Goal: Task Accomplishment & Management: Complete application form

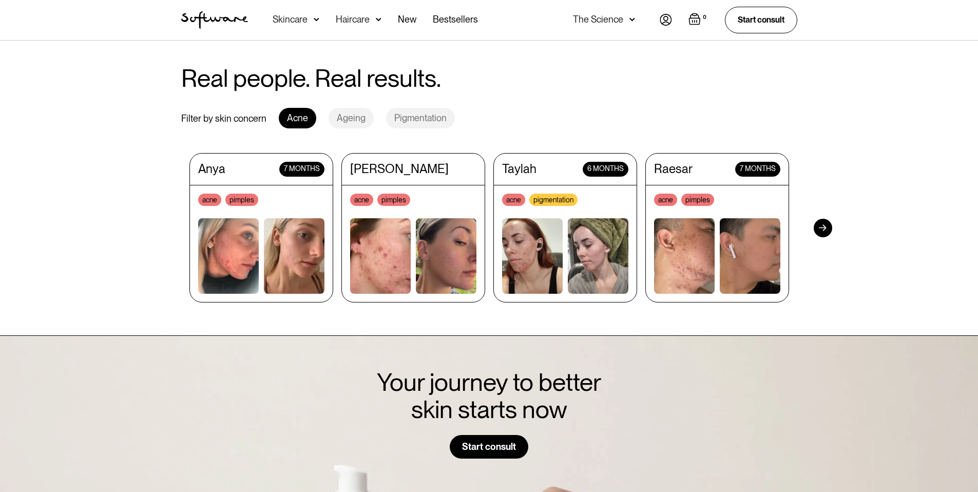
scroll to position [979, 0]
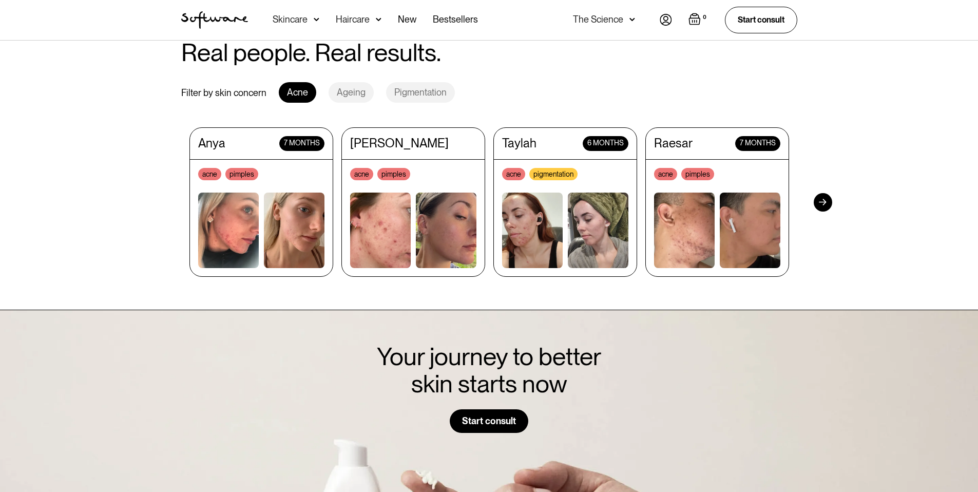
click at [421, 86] on div "Pigmentation" at bounding box center [420, 92] width 69 height 21
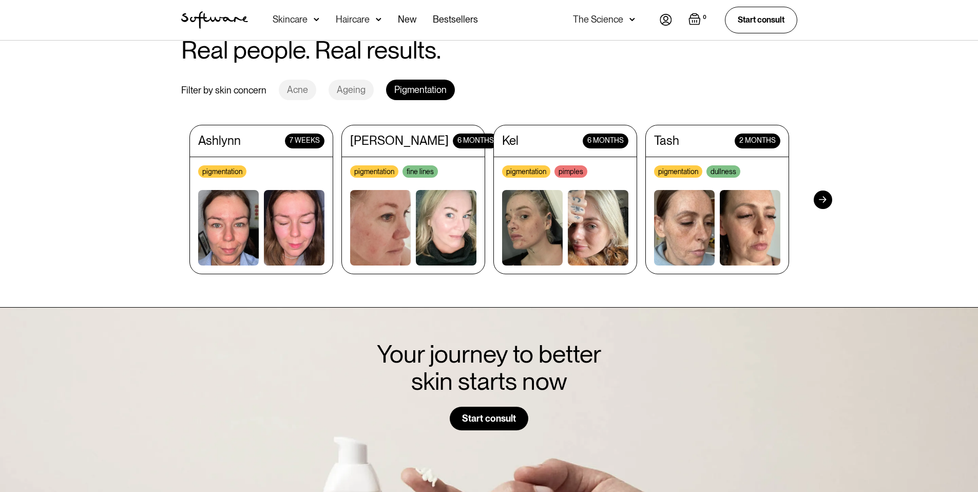
scroll to position [985, 0]
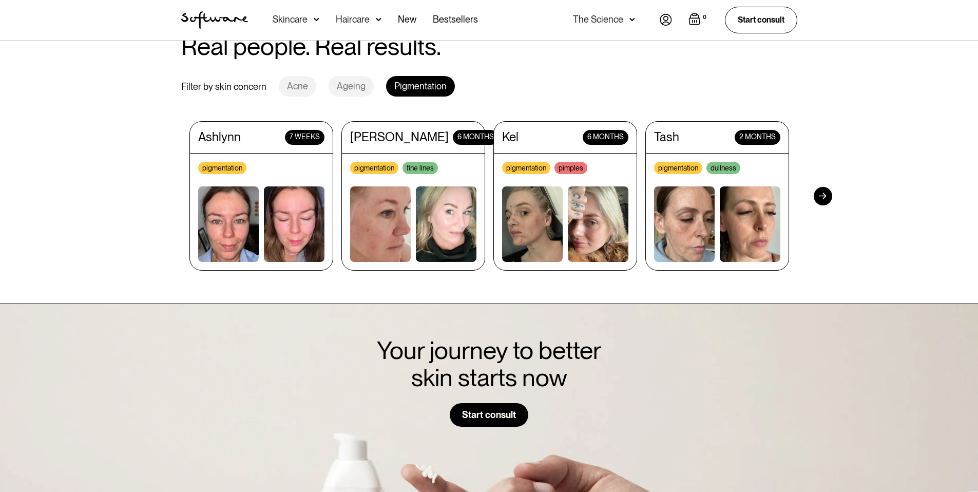
click at [827, 188] on div at bounding box center [823, 196] width 18 height 18
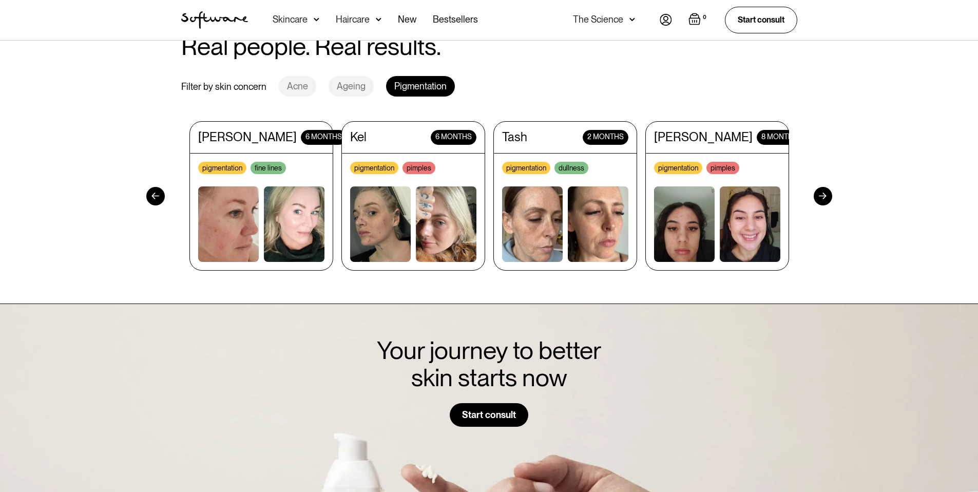
click at [826, 188] on div at bounding box center [823, 196] width 18 height 18
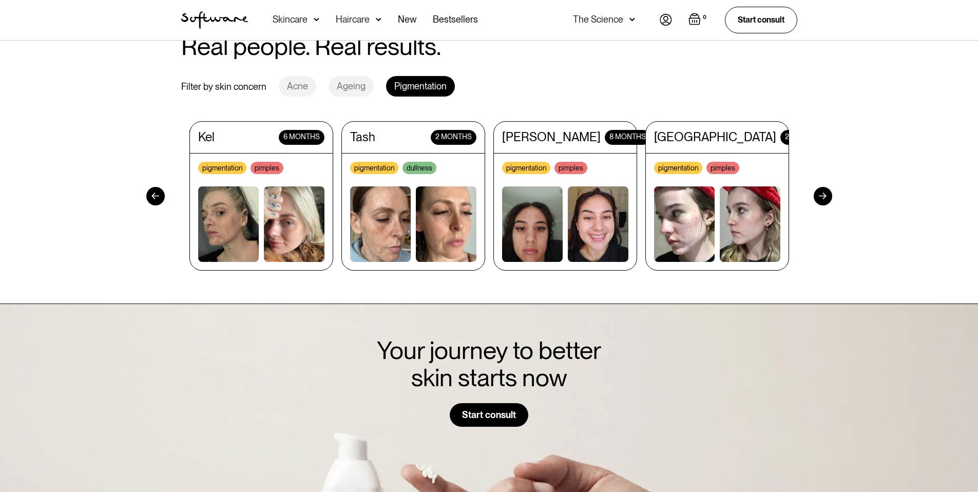
click at [826, 188] on div at bounding box center [823, 196] width 18 height 18
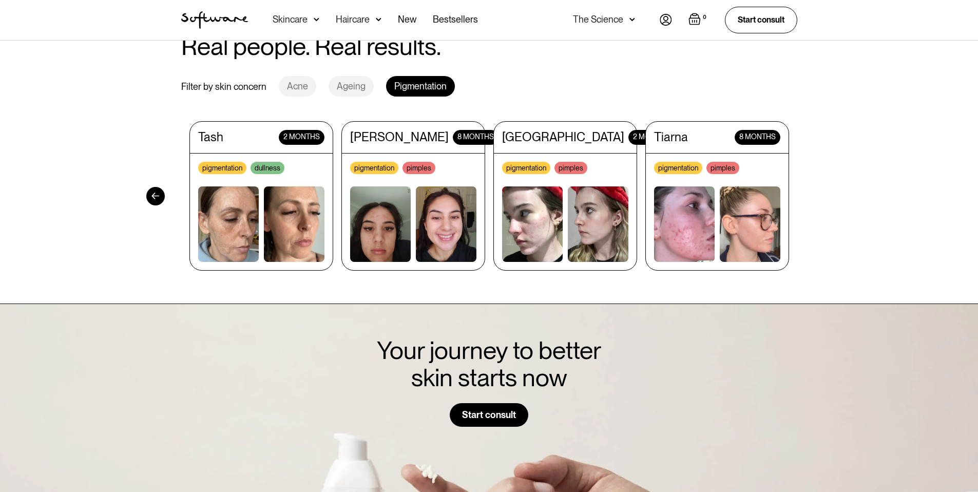
click at [826, 188] on section "Real people. Real results. Filter by skin concern Acne Ageing Pigmentation Anya…" at bounding box center [489, 152] width 978 height 304
click at [410, 235] on div at bounding box center [413, 223] width 126 height 75
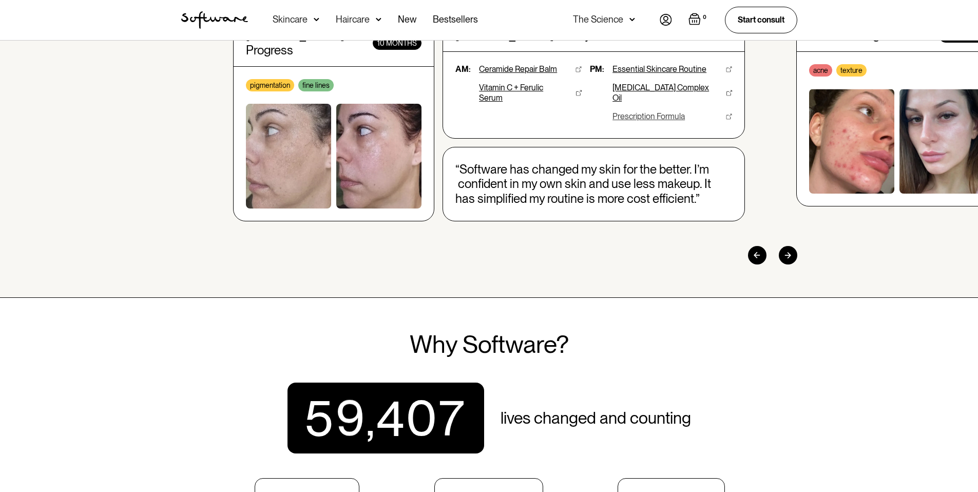
scroll to position [0, 0]
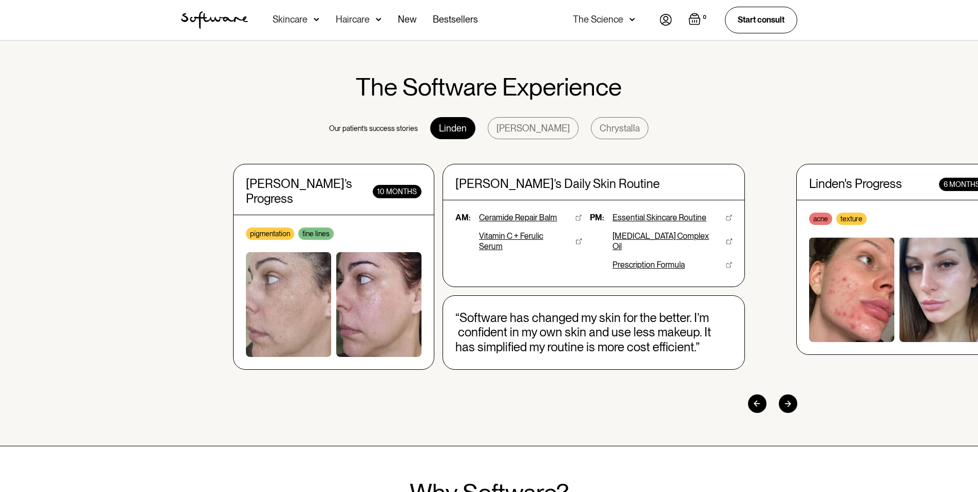
click at [664, 20] on img at bounding box center [666, 20] width 12 height 12
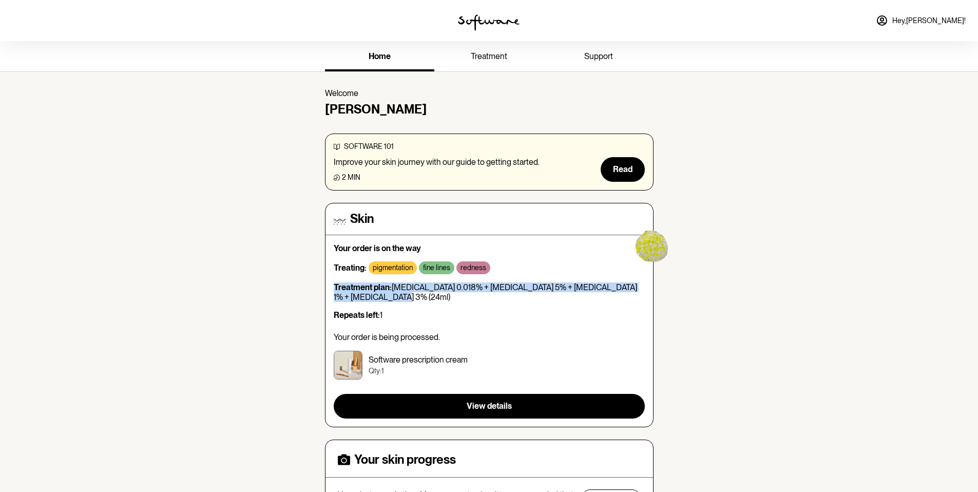
drag, startPoint x: 335, startPoint y: 287, endPoint x: 376, endPoint y: 297, distance: 42.7
click at [376, 297] on p "Treatment plan: [MEDICAL_DATA] 0.018% + [MEDICAL_DATA] 5% + [MEDICAL_DATA] 1% +…" at bounding box center [489, 292] width 311 height 20
copy p "Treatment plan: [MEDICAL_DATA] 0.018% + [MEDICAL_DATA] 5% + [MEDICAL_DATA] 1% +…"
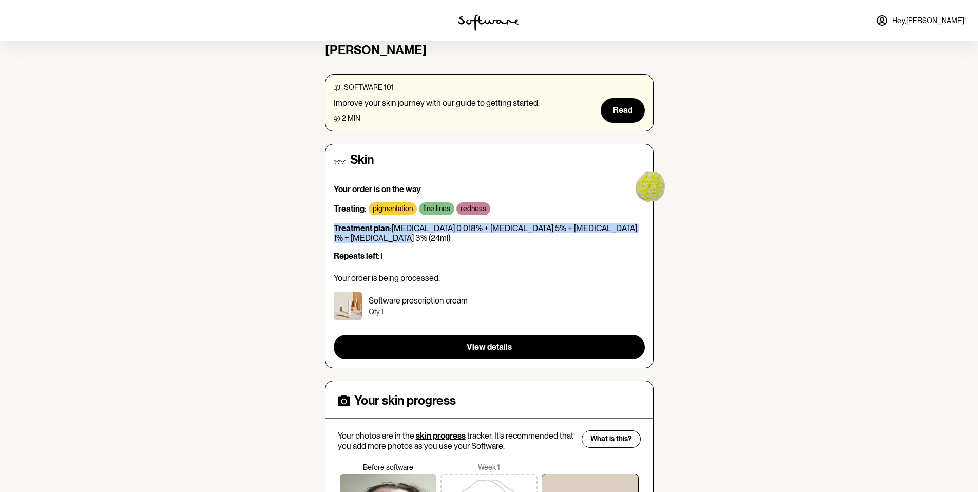
scroll to position [57, 0]
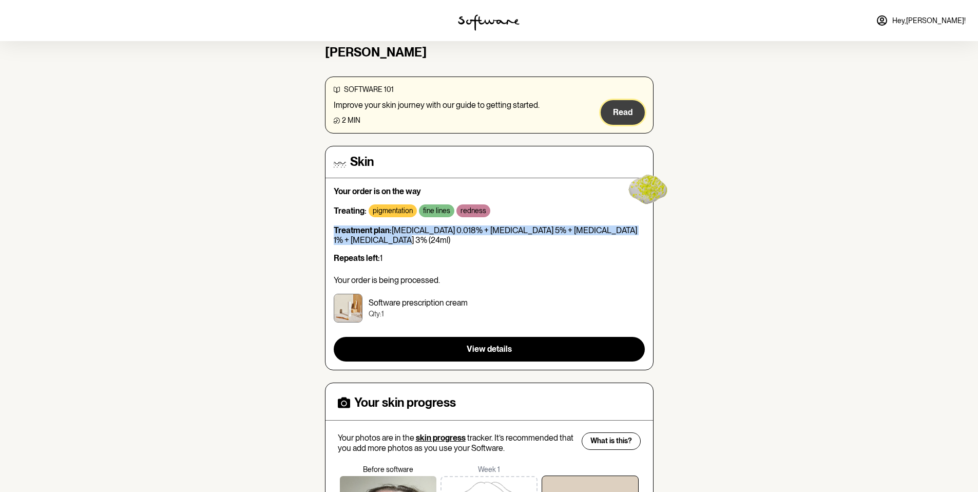
click at [621, 110] on span "Read" at bounding box center [623, 112] width 20 height 10
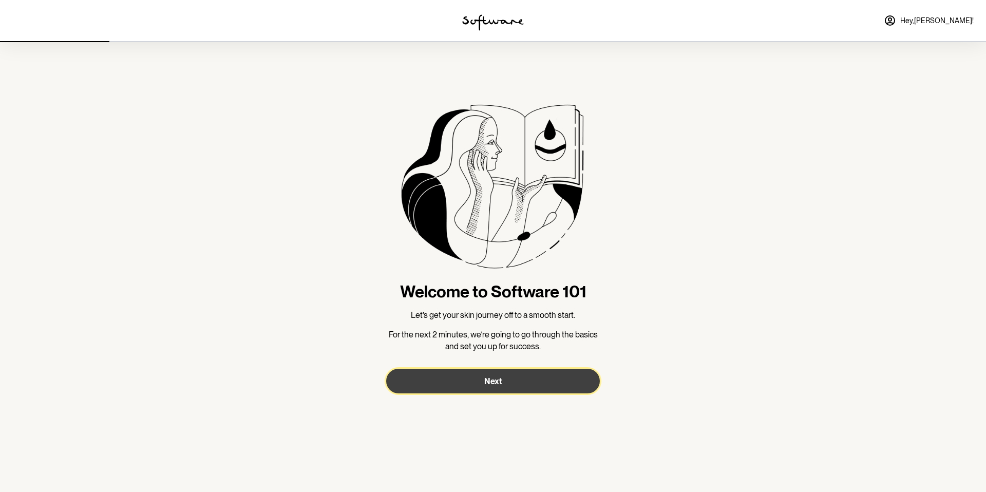
click at [496, 371] on button "Next" at bounding box center [493, 381] width 214 height 25
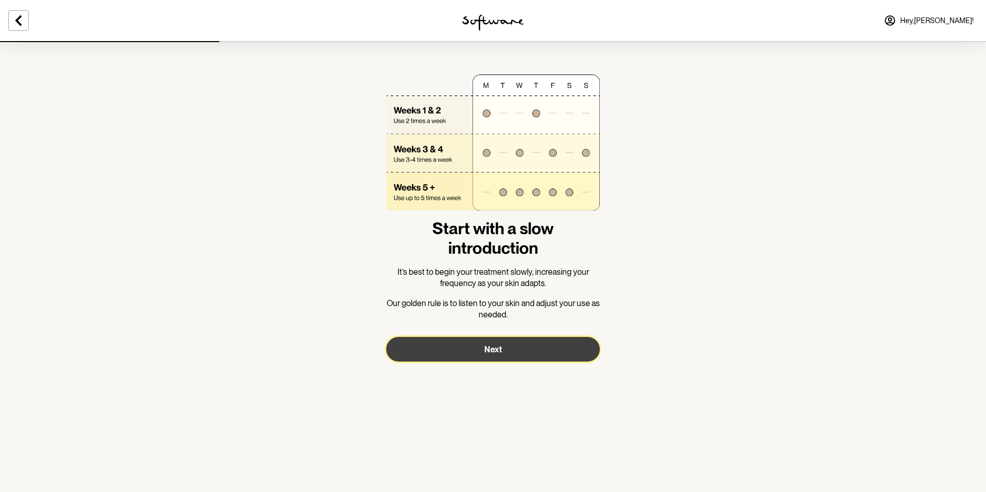
click at [502, 349] on button "Next" at bounding box center [493, 349] width 214 height 25
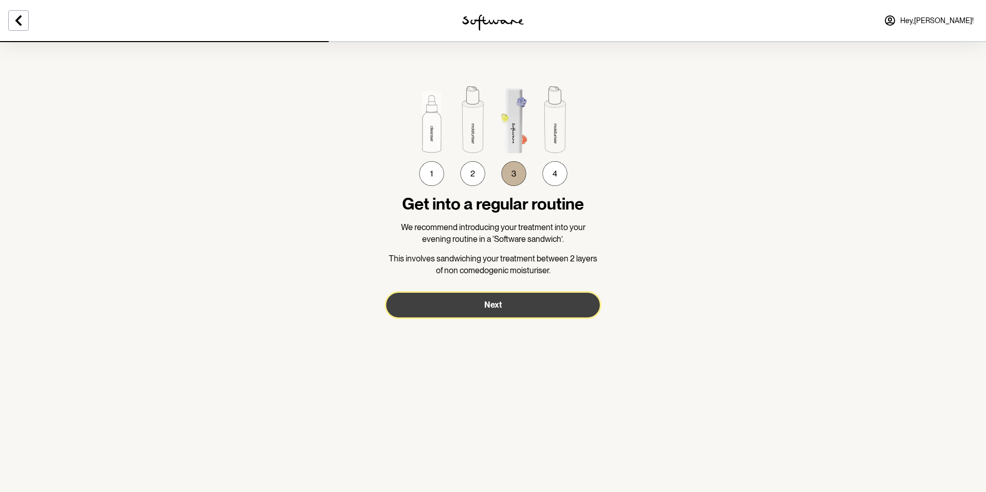
click at [510, 304] on button "Next" at bounding box center [493, 305] width 214 height 25
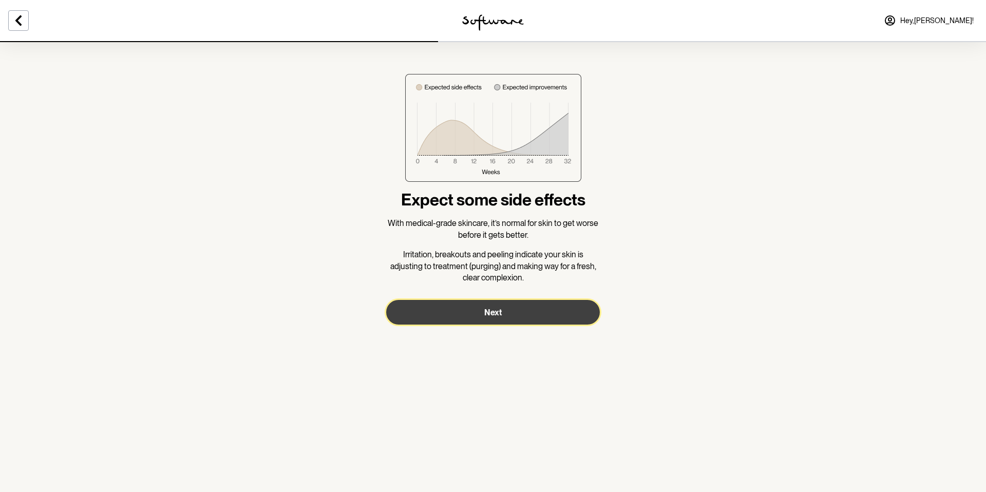
click at [510, 310] on button "Next" at bounding box center [493, 312] width 214 height 25
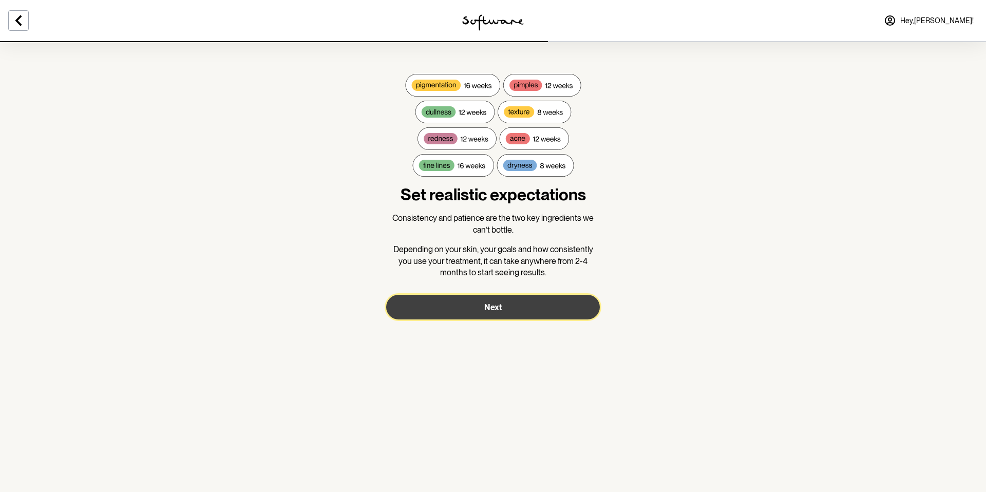
click at [495, 304] on span "Next" at bounding box center [492, 307] width 17 height 10
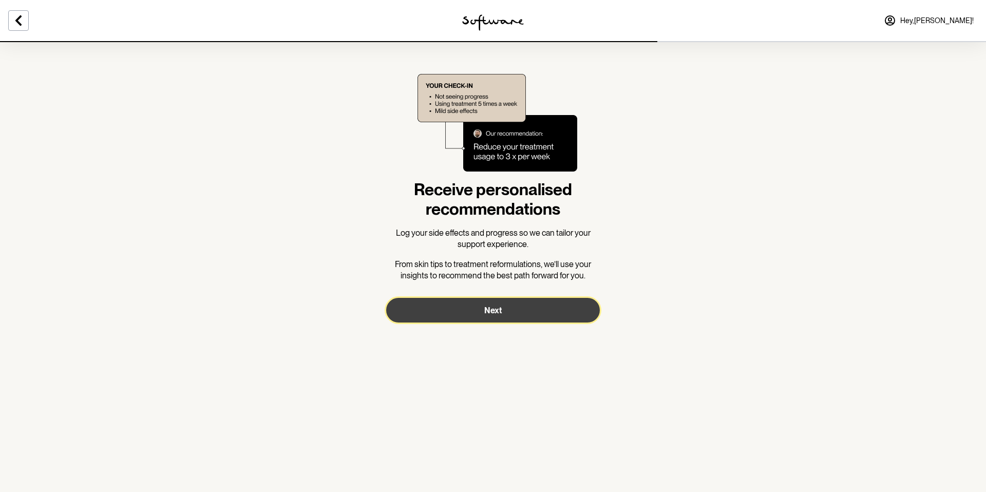
click at [495, 304] on button "Next" at bounding box center [493, 310] width 214 height 25
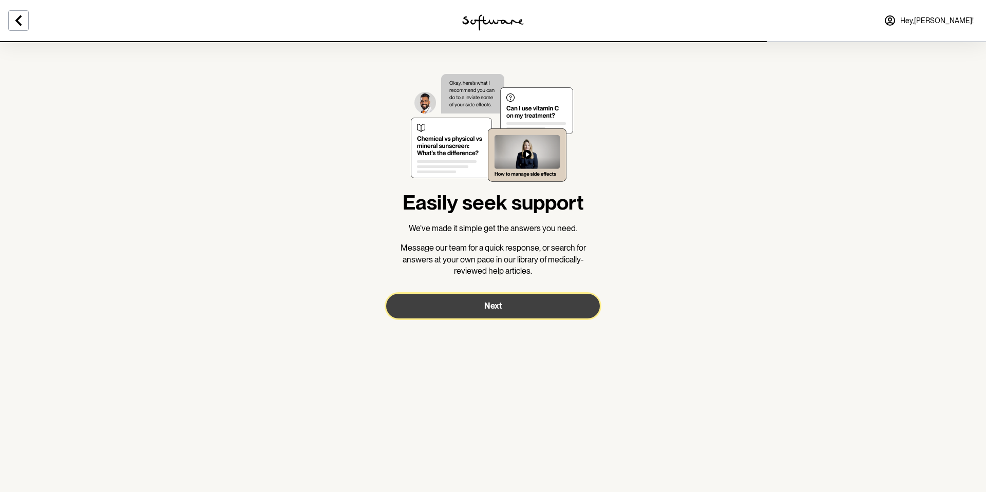
click at [495, 302] on span "Next" at bounding box center [492, 306] width 17 height 10
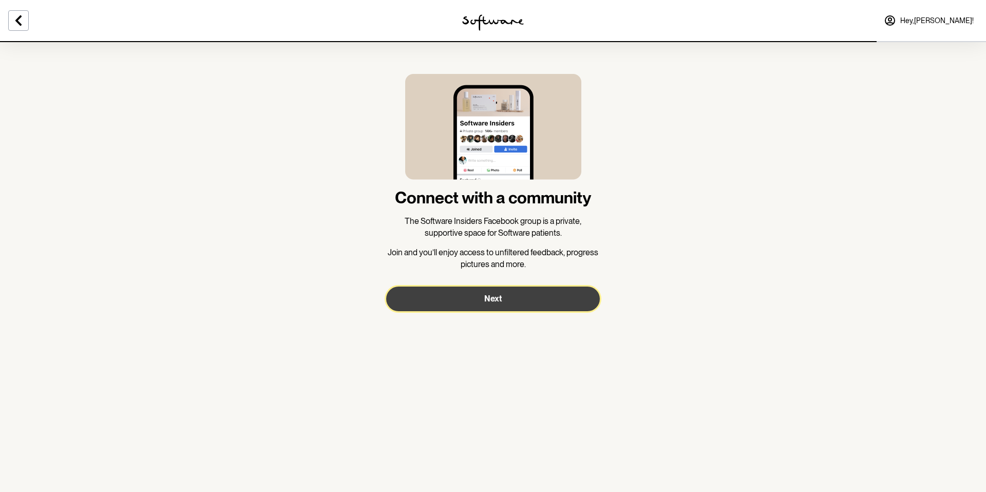
click at [506, 297] on button "Next" at bounding box center [493, 298] width 214 height 25
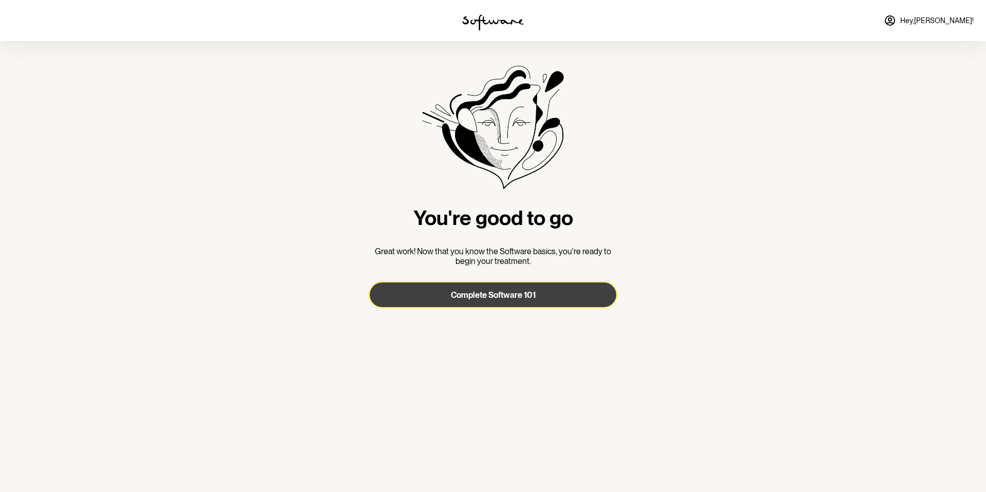
click at [506, 297] on span "Complete Software 101" at bounding box center [493, 295] width 85 height 10
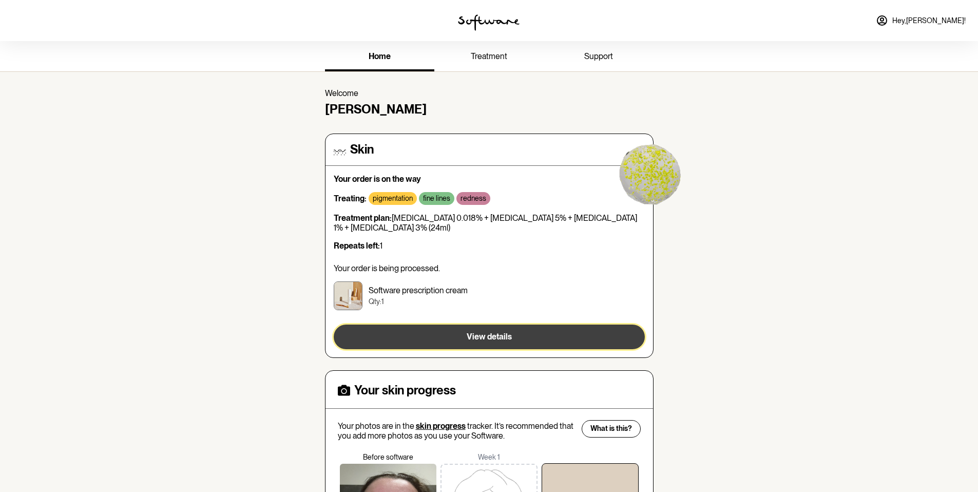
click at [487, 338] on span "View details" at bounding box center [489, 337] width 45 height 10
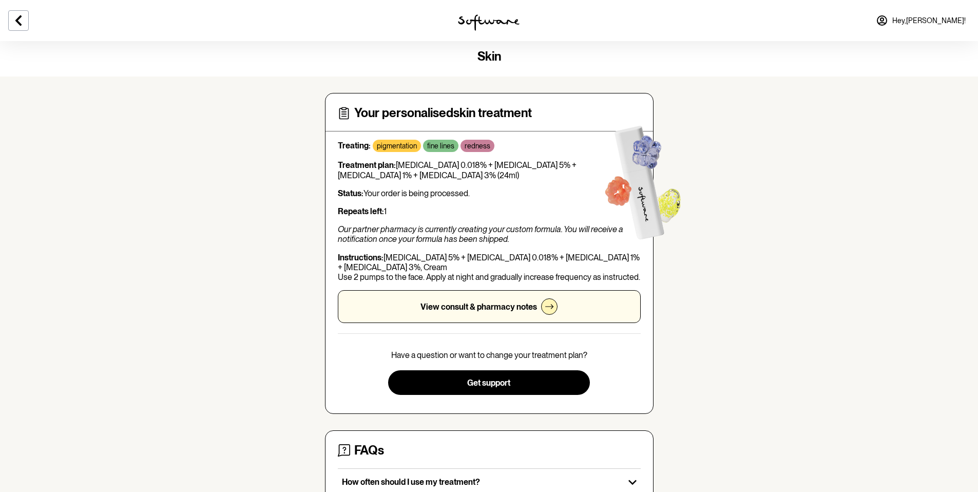
scroll to position [6, 0]
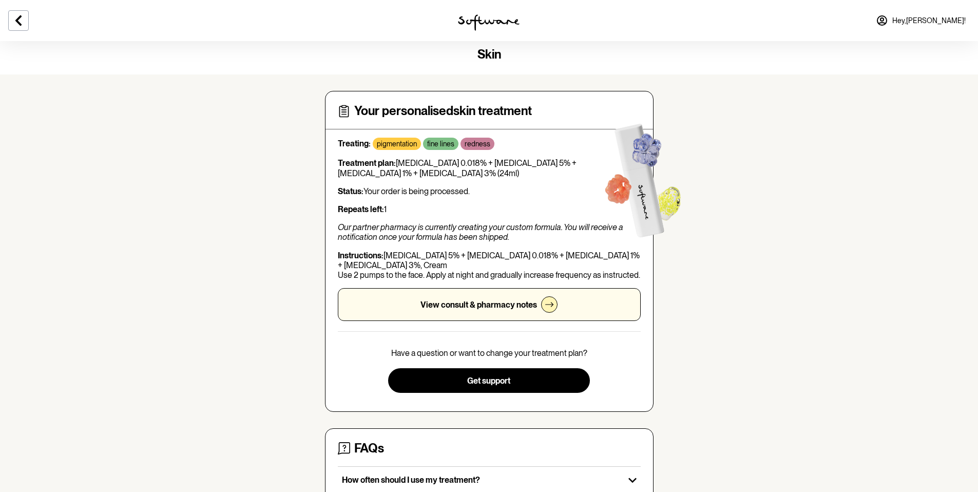
click at [503, 303] on p "View consult & pharmacy notes" at bounding box center [478, 305] width 117 height 10
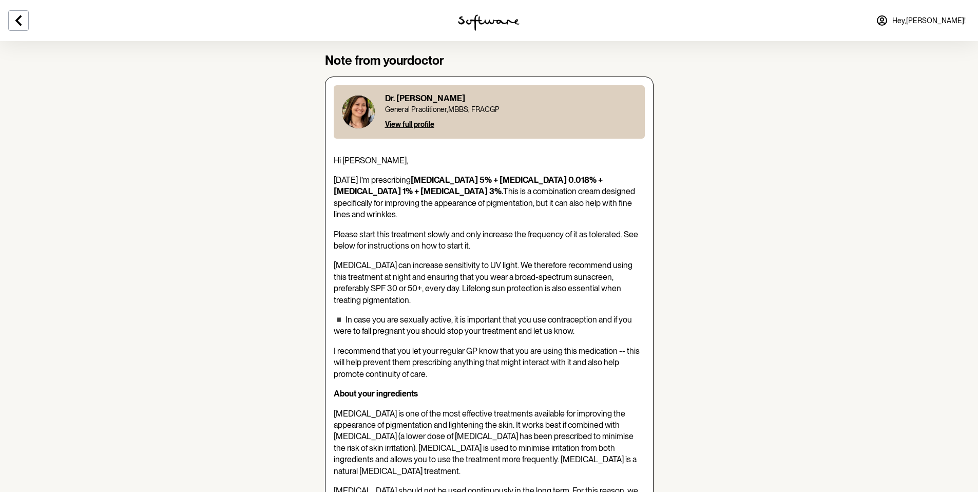
scroll to position [46, 0]
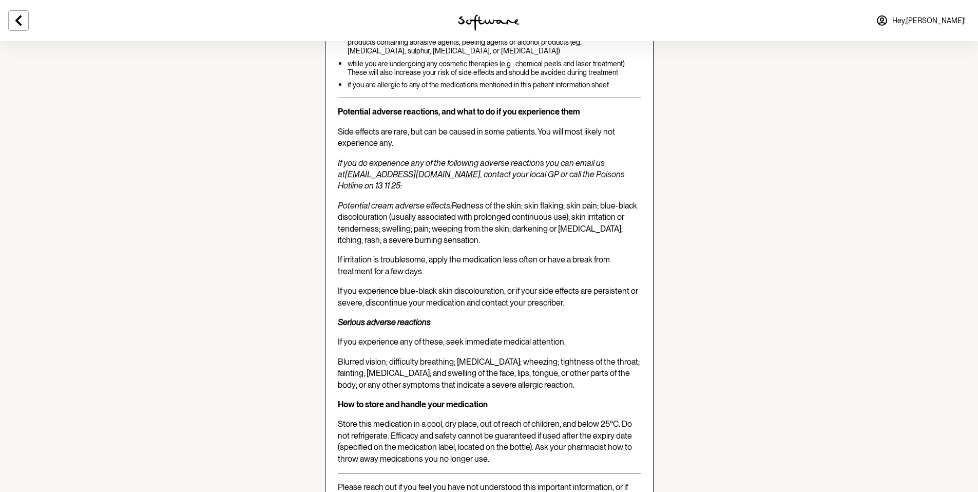
scroll to position [2732, 0]
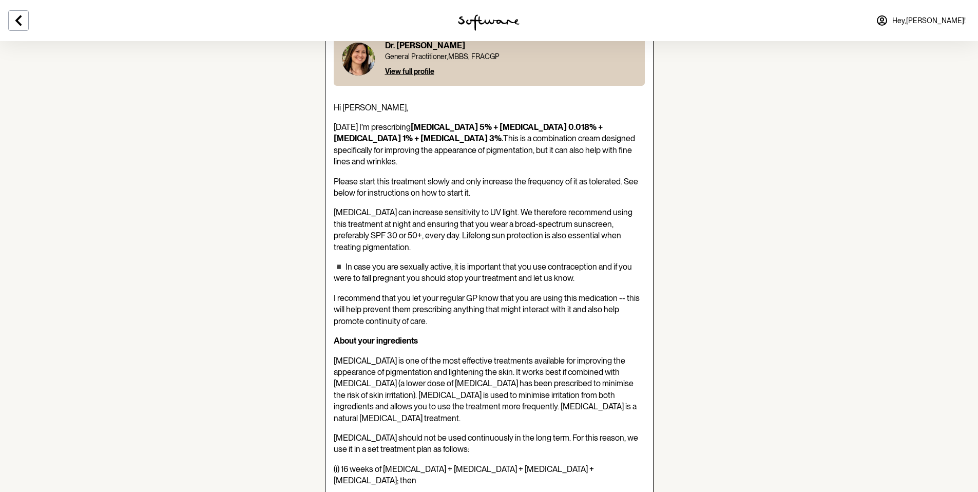
scroll to position [0, 0]
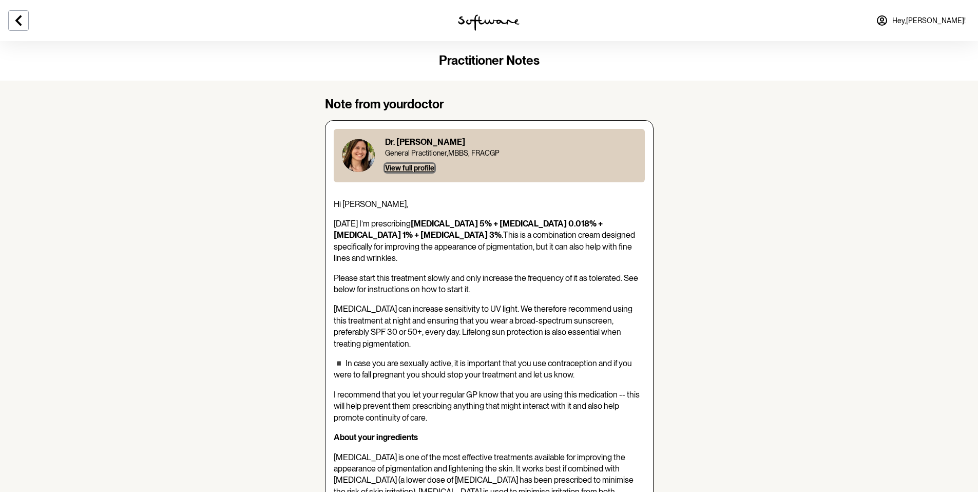
click at [415, 169] on span "View full profile" at bounding box center [409, 168] width 49 height 8
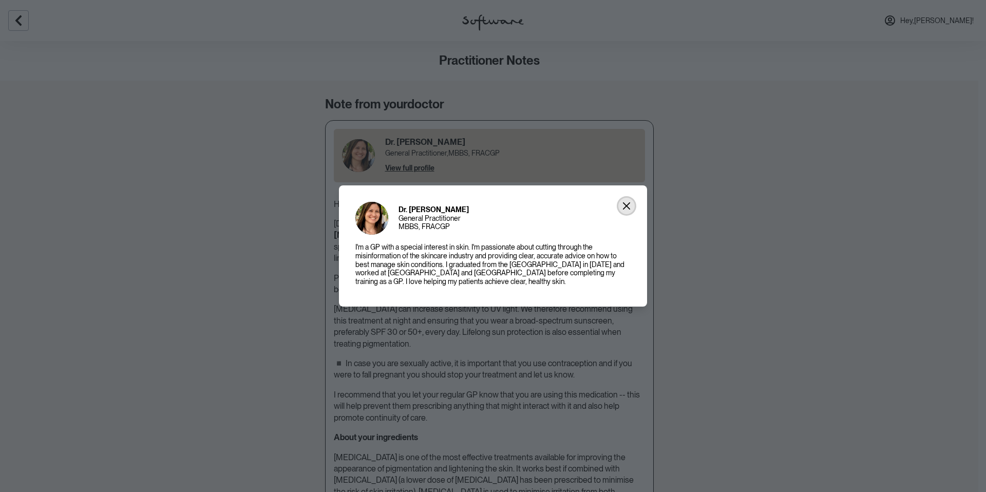
click at [628, 207] on icon "Close" at bounding box center [626, 205] width 7 height 7
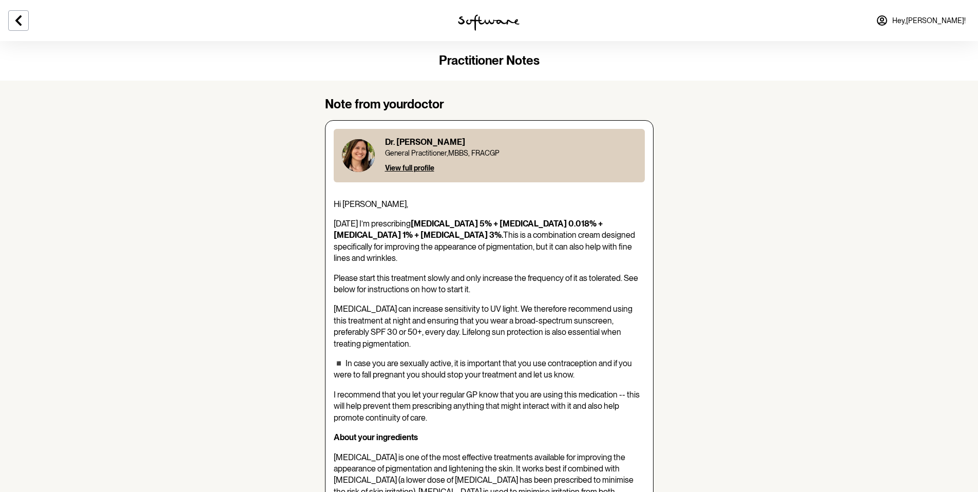
click at [502, 22] on img at bounding box center [489, 22] width 62 height 16
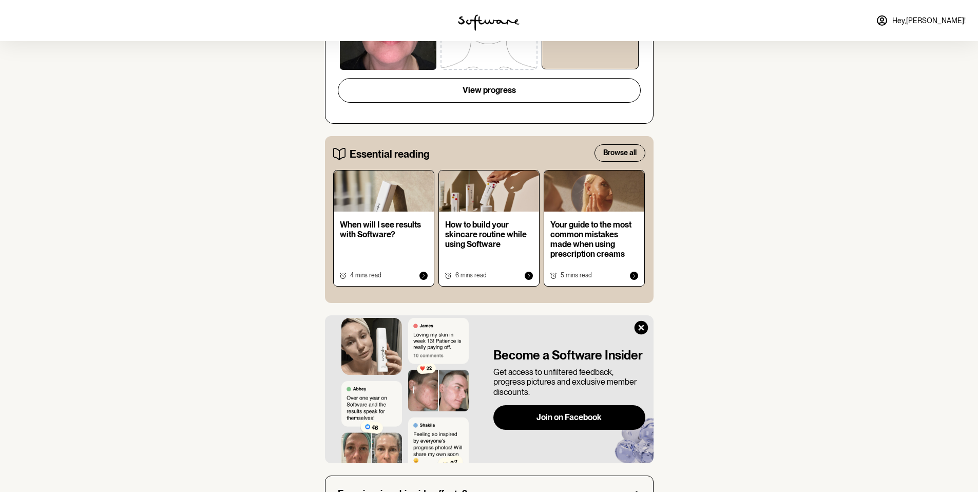
scroll to position [527, 0]
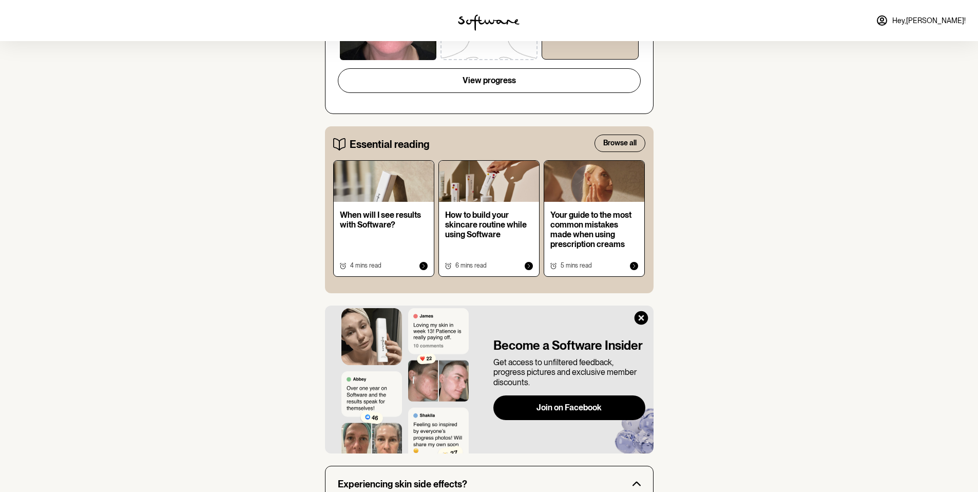
click at [568, 220] on p "Your guide to the most common mistakes made when using prescription creams" at bounding box center [594, 230] width 88 height 40
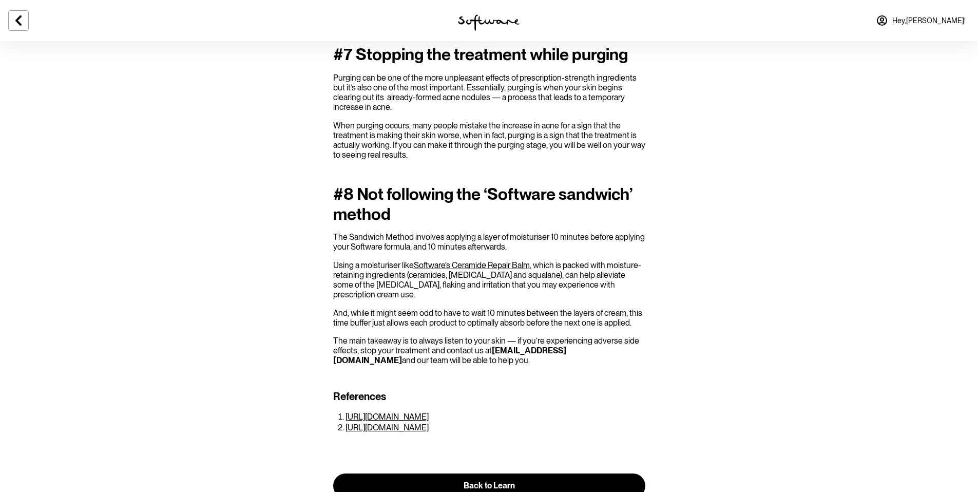
scroll to position [1379, 0]
